Goal: Check status

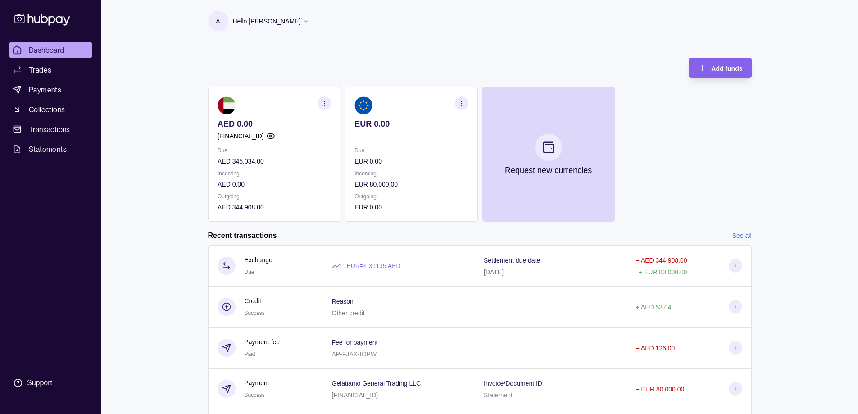
click at [254, 163] on p "AED 345,034.00" at bounding box center [275, 161] width 114 height 10
click at [770, 157] on div "Dashboard Trades Payments Collections Transactions Statements Support A Hello, …" at bounding box center [429, 239] width 858 height 479
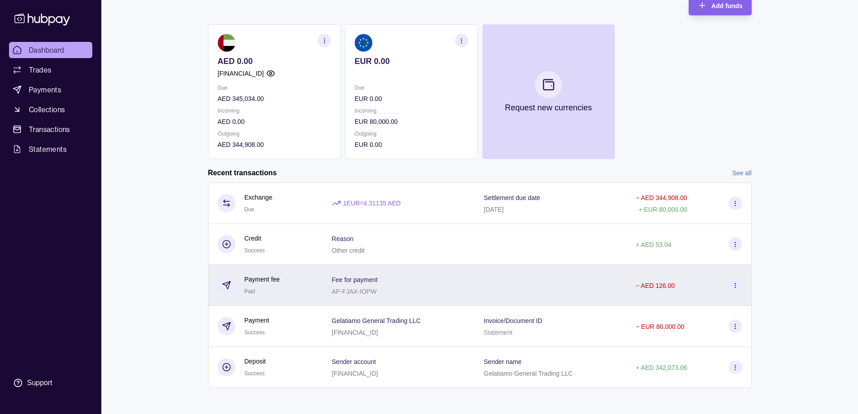
scroll to position [65, 0]
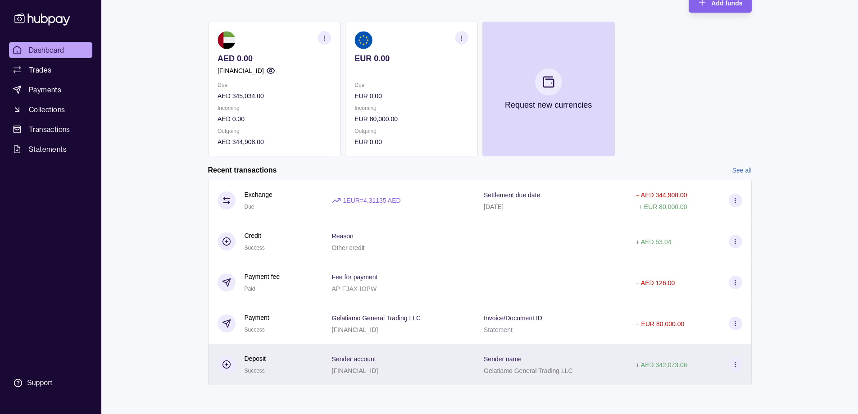
click at [619, 357] on div "Sender name Gelatiamo General Trading LLC" at bounding box center [551, 364] width 152 height 41
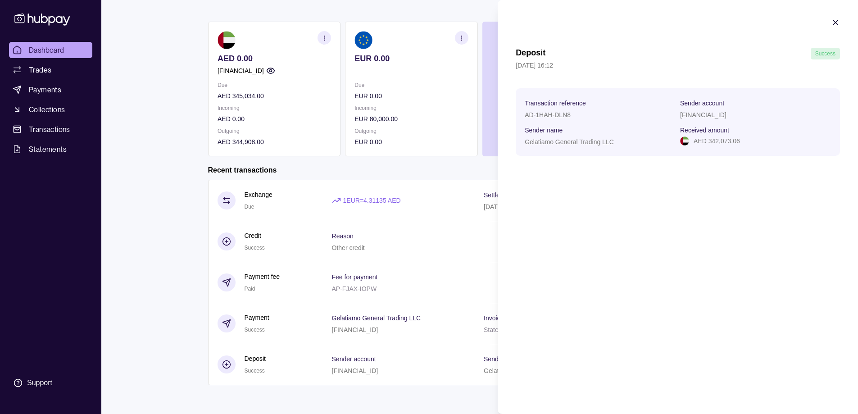
click at [838, 23] on icon "button" at bounding box center [835, 22] width 9 height 9
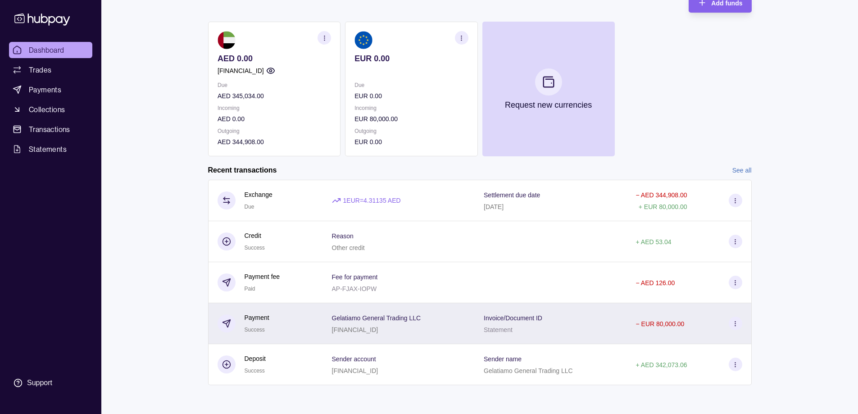
click at [471, 332] on div "Gelatiamo General Trading LLC AE800330000019101594802" at bounding box center [399, 323] width 152 height 41
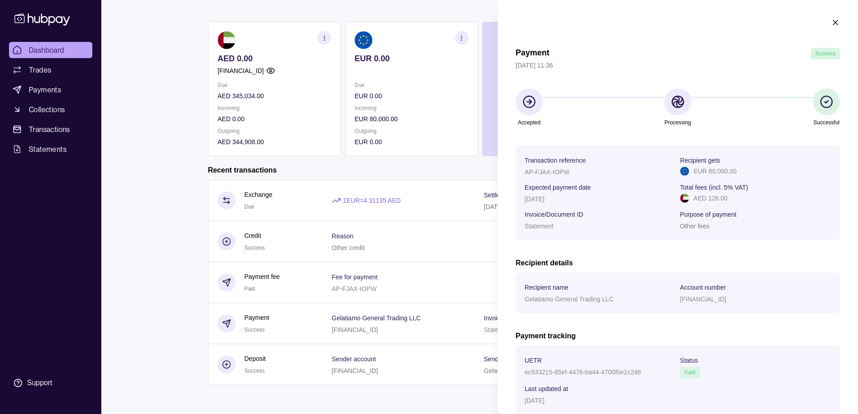
click at [833, 24] on icon "button" at bounding box center [835, 22] width 5 height 5
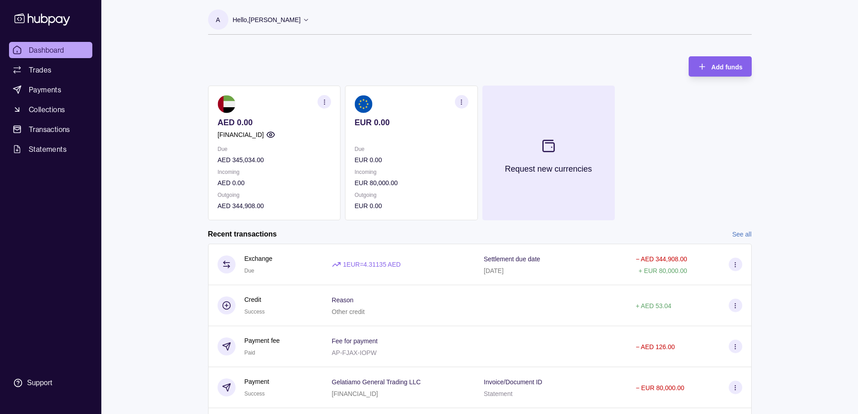
scroll to position [0, 0]
